Goal: Find specific page/section: Find specific page/section

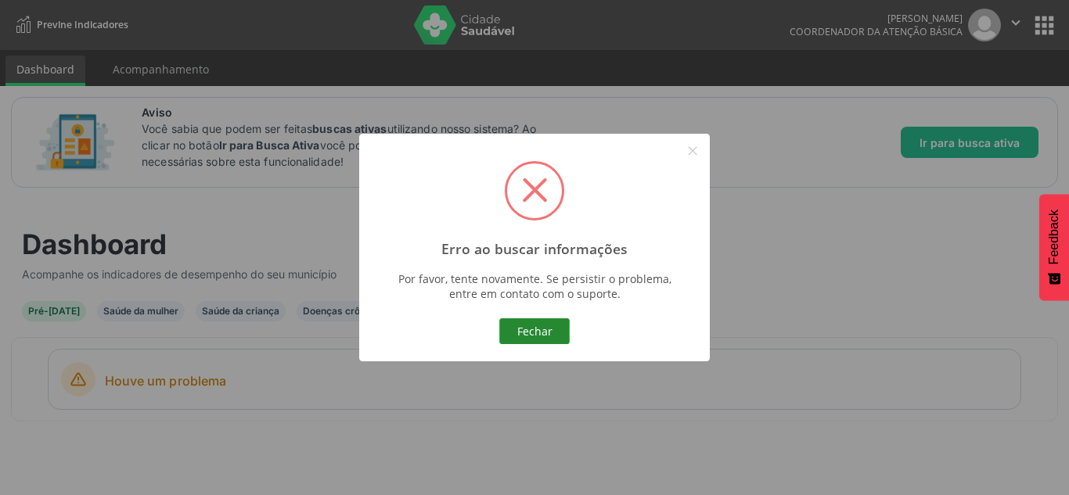
click at [537, 318] on button "Fechar" at bounding box center [534, 331] width 70 height 27
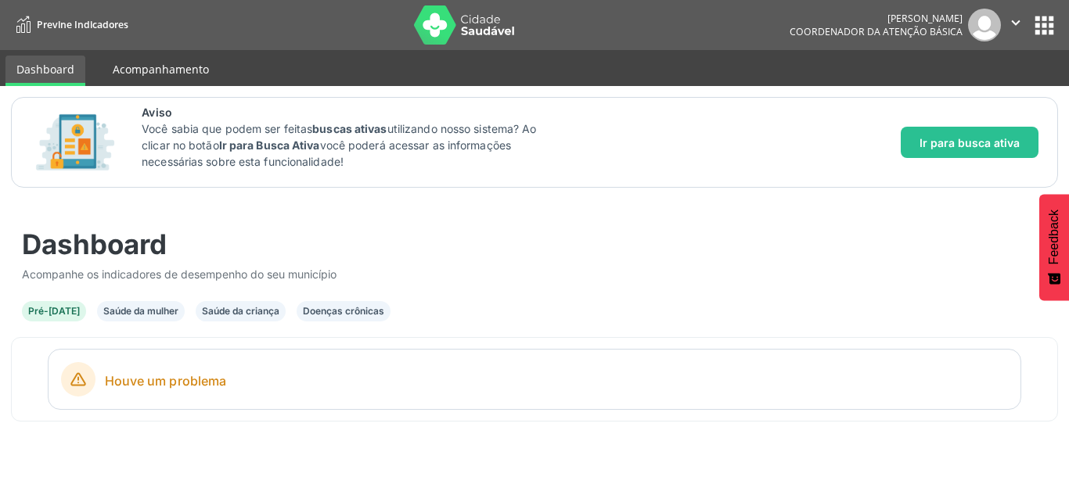
click at [149, 62] on link "Acompanhamento" at bounding box center [161, 69] width 118 height 27
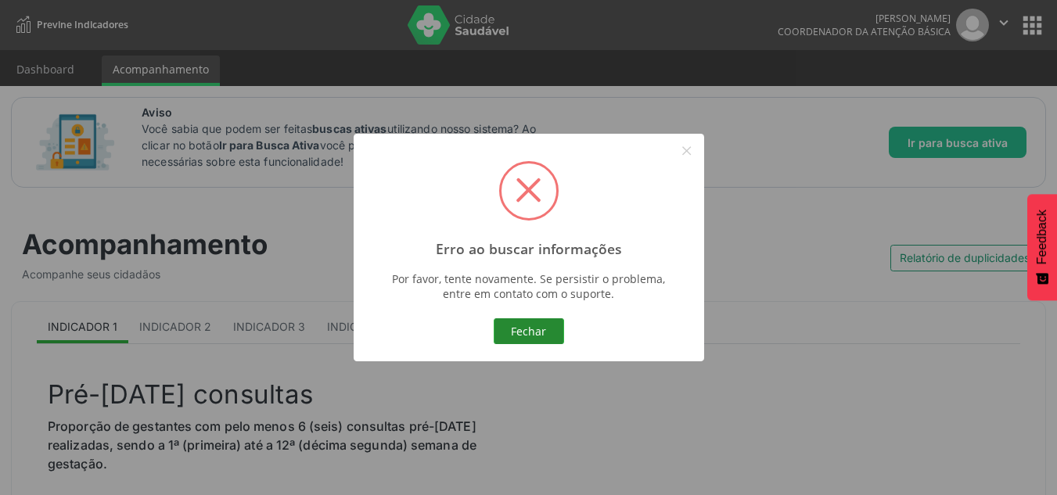
click at [533, 333] on button "Fechar" at bounding box center [529, 331] width 70 height 27
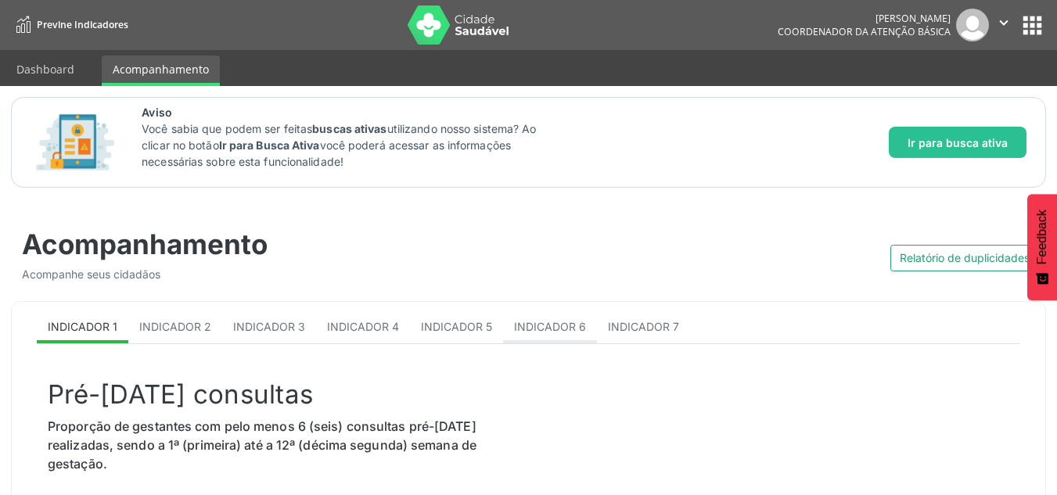
click at [533, 329] on span "Indicador 6" at bounding box center [550, 326] width 72 height 13
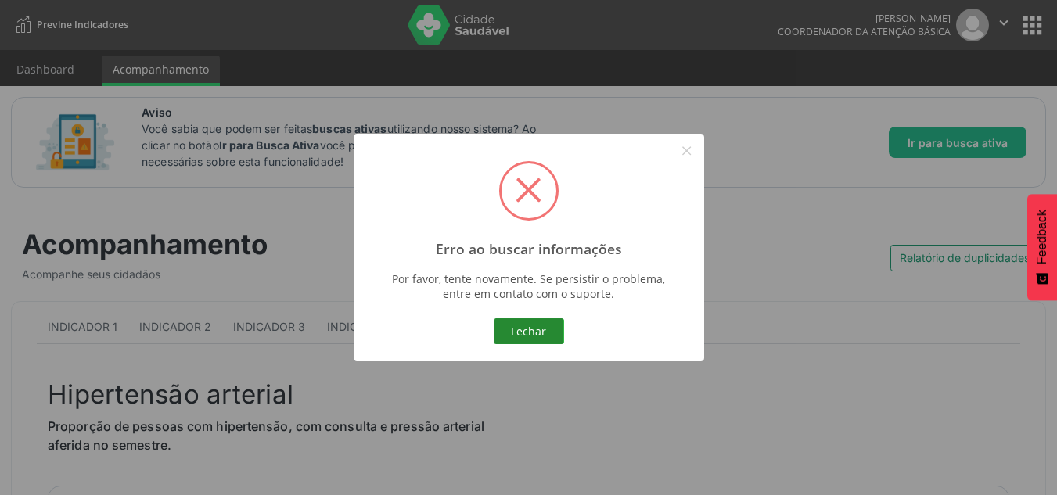
click at [517, 319] on button "Fechar" at bounding box center [529, 331] width 70 height 27
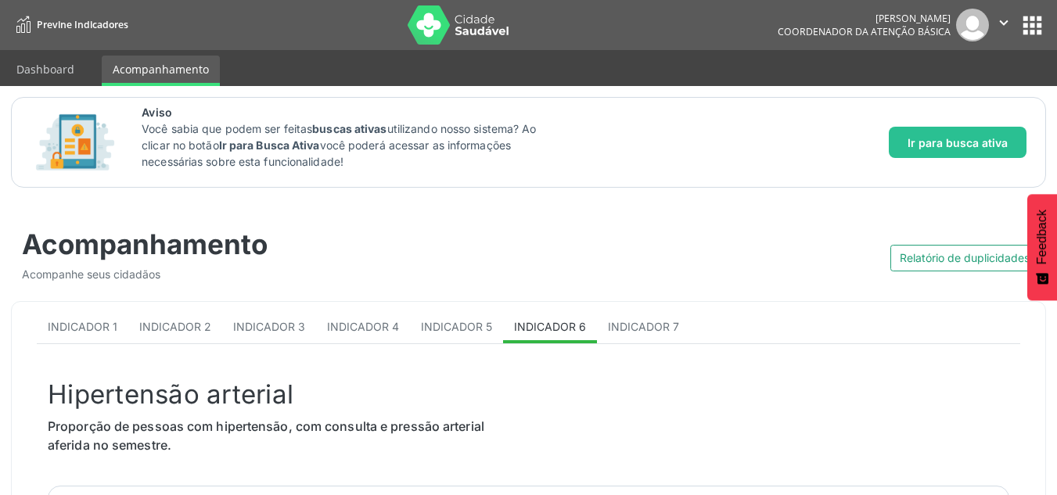
click at [1030, 26] on button "apps" at bounding box center [1031, 25] width 27 height 27
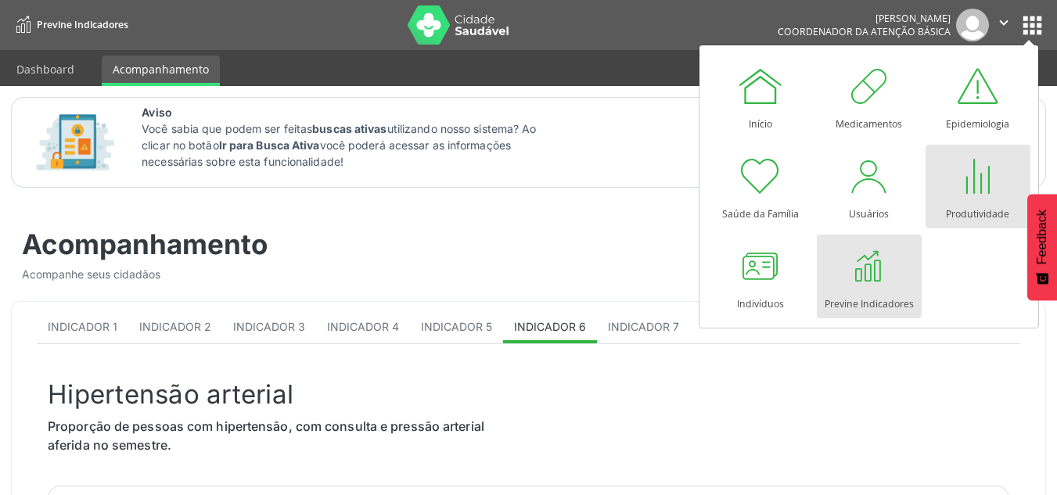
click at [963, 200] on div "Produtividade" at bounding box center [977, 209] width 63 height 21
